Goal: Transaction & Acquisition: Purchase product/service

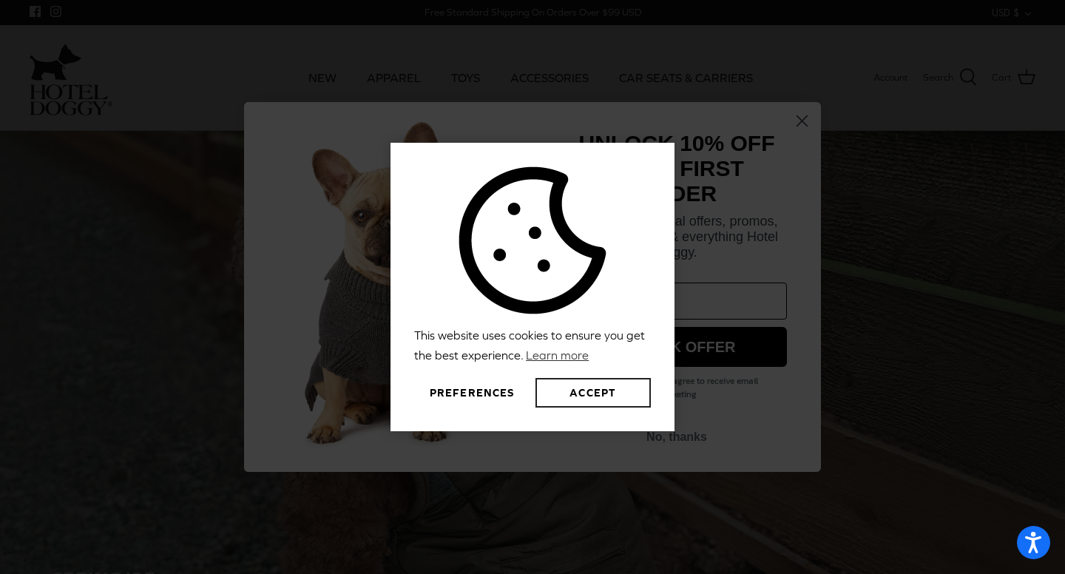
click at [568, 401] on button "Accept" at bounding box center [592, 393] width 115 height 30
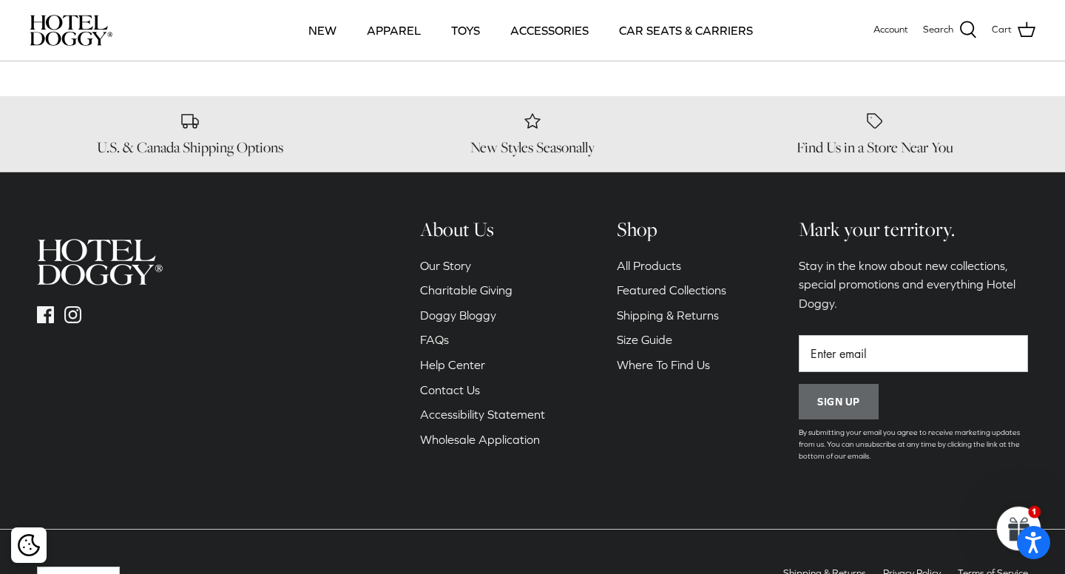
scroll to position [2173, 0]
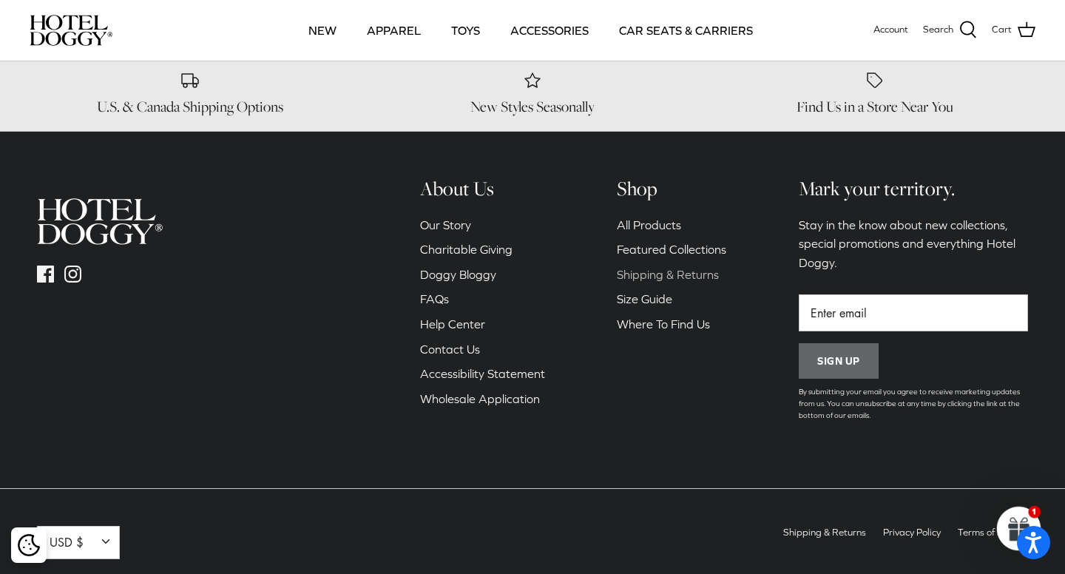
click at [674, 268] on link "Shipping & Returns" at bounding box center [668, 274] width 102 height 13
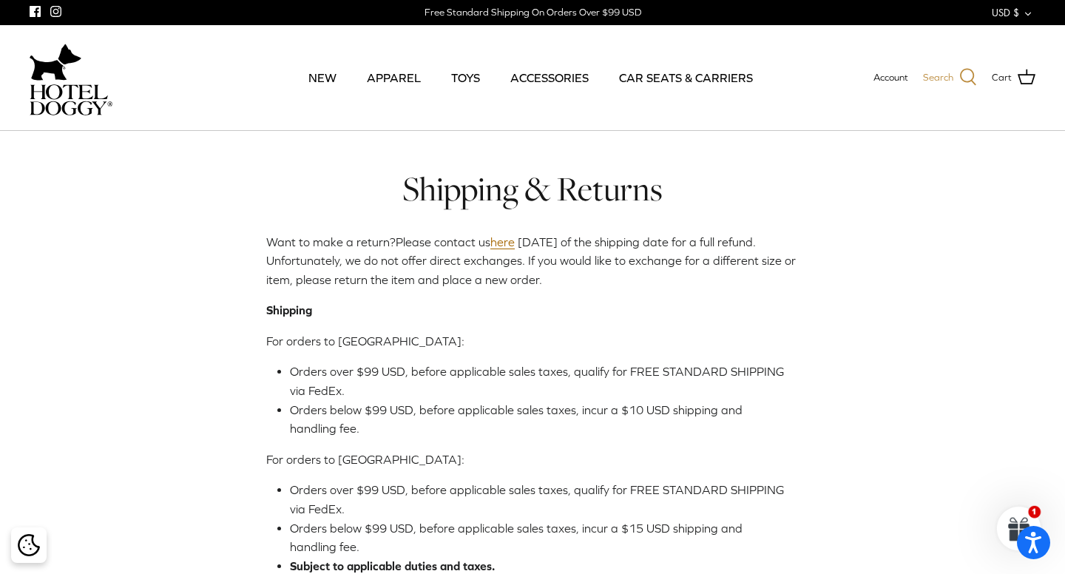
click at [963, 76] on icon at bounding box center [968, 77] width 18 height 18
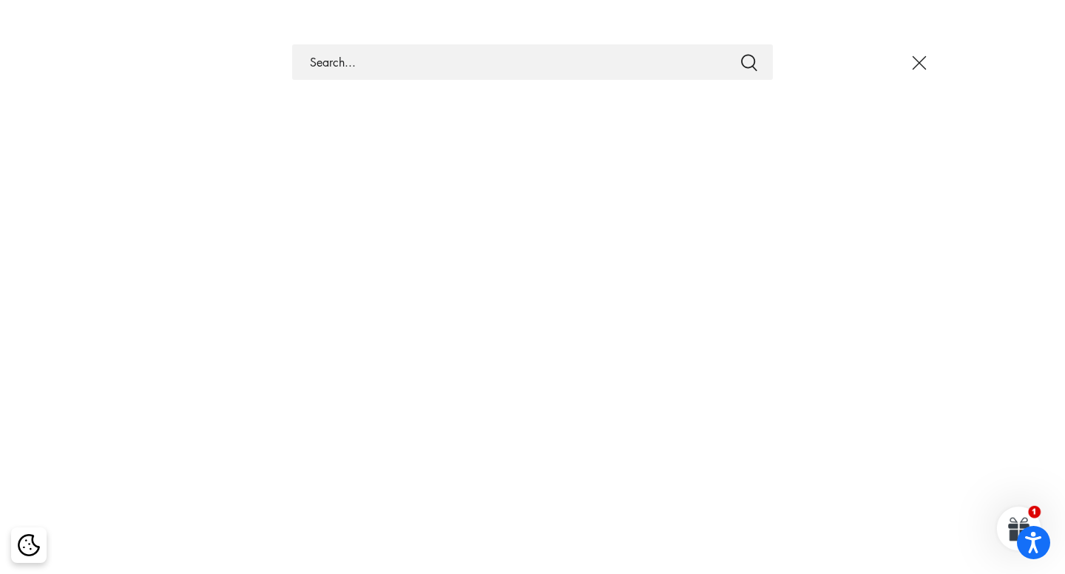
click at [535, 71] on input "Search Store" at bounding box center [532, 61] width 481 height 35
type input "harness"
click at [919, 62] on line "Close" at bounding box center [919, 63] width 13 height 13
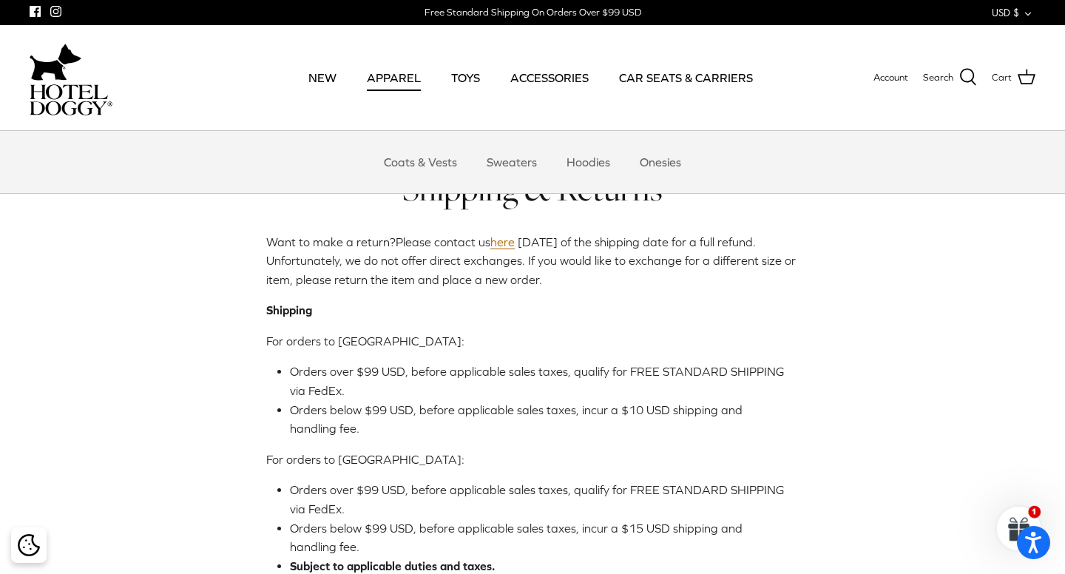
click at [400, 78] on link "APPAREL" at bounding box center [393, 77] width 81 height 50
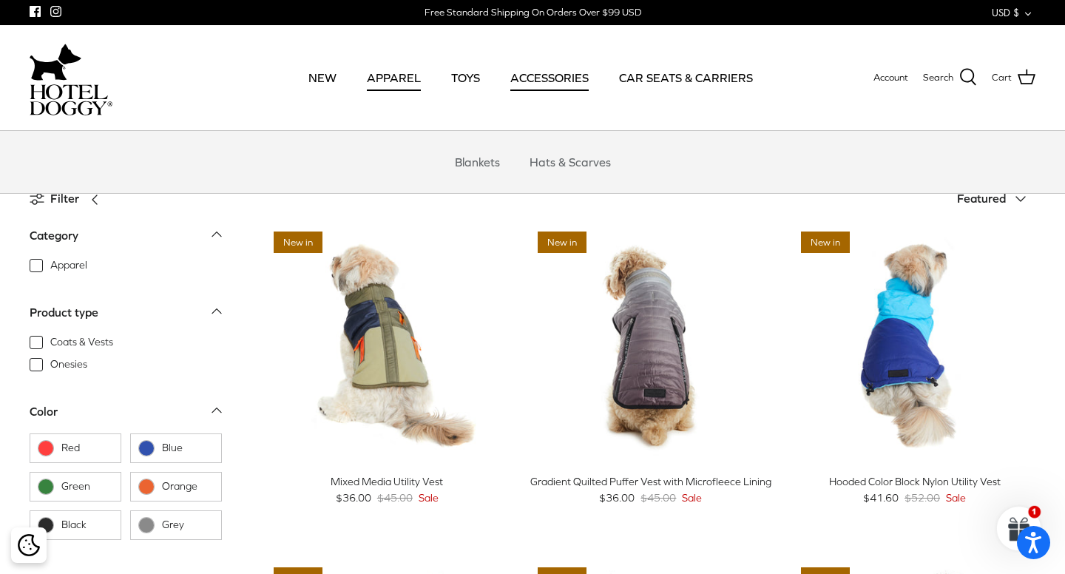
click at [537, 85] on link "ACCESSORIES" at bounding box center [549, 77] width 105 height 50
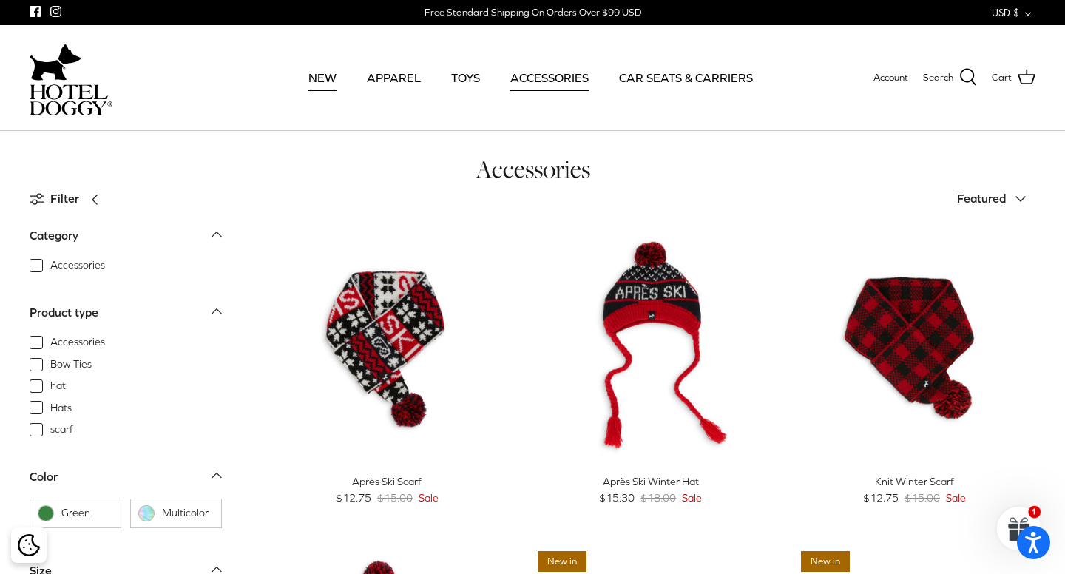
click at [325, 79] on link "NEW" at bounding box center [322, 77] width 55 height 50
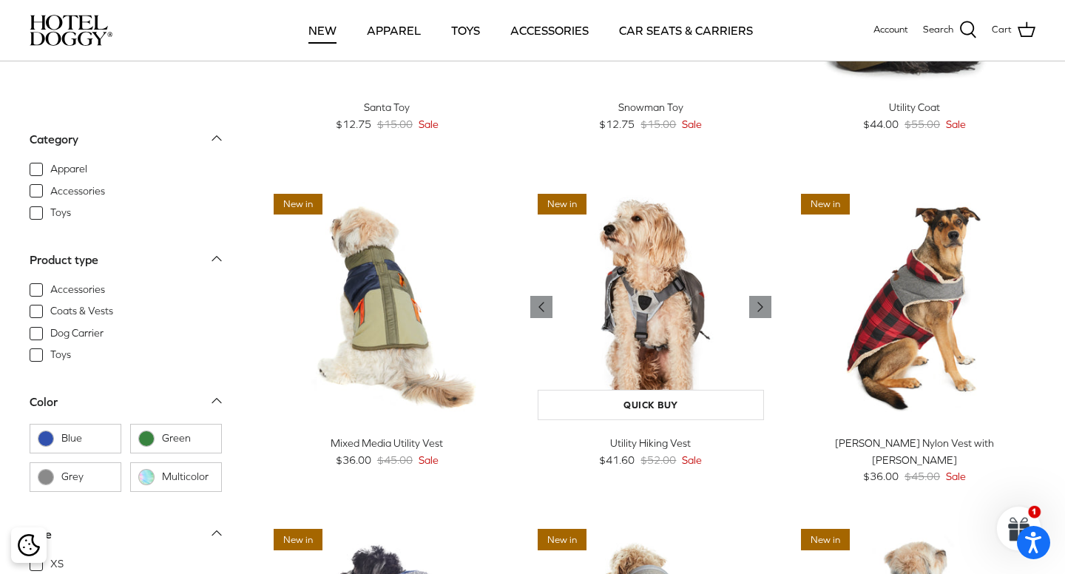
scroll to position [689, 0]
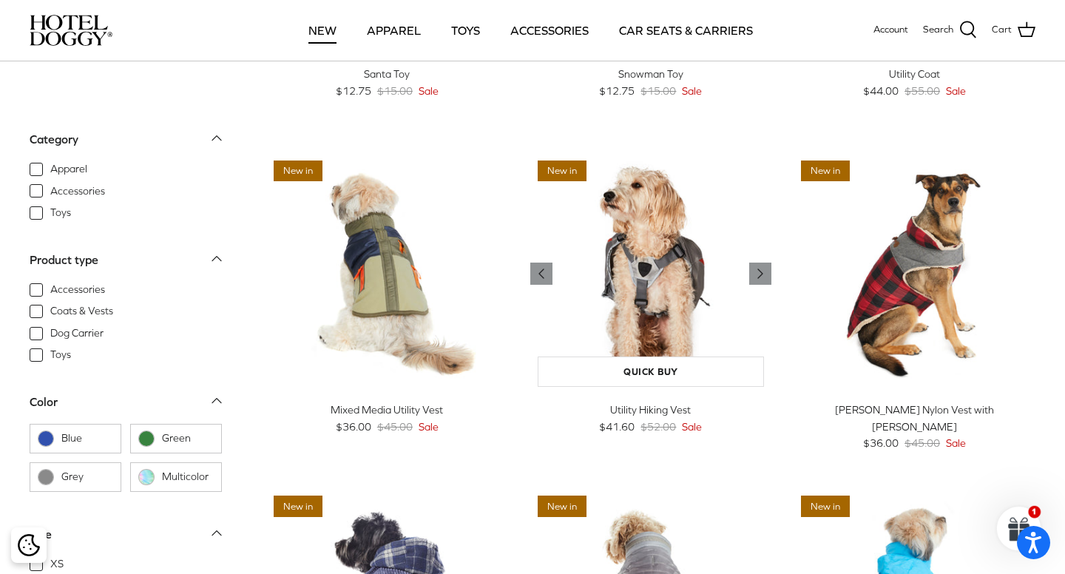
click at [648, 294] on img "Utility Hiking Vest" at bounding box center [651, 274] width 242 height 242
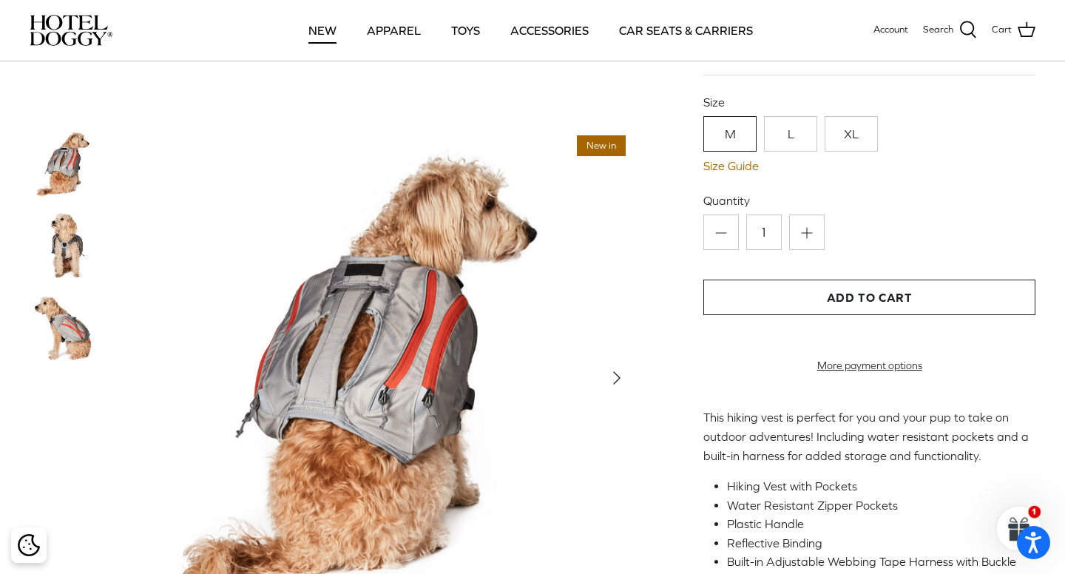
scroll to position [173, 0]
